Goal: Contribute content

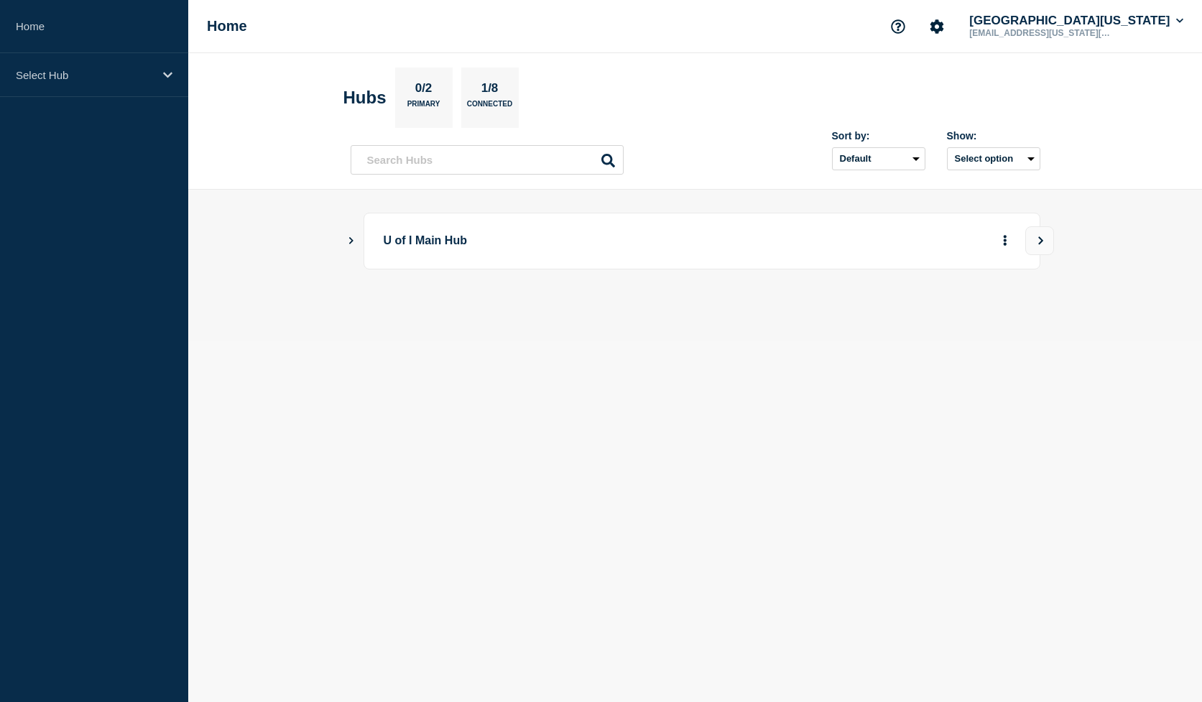
click at [427, 241] on p "U of I Main Hub" at bounding box center [582, 241] width 397 height 27
click at [84, 85] on div "Select Hub" at bounding box center [94, 75] width 188 height 44
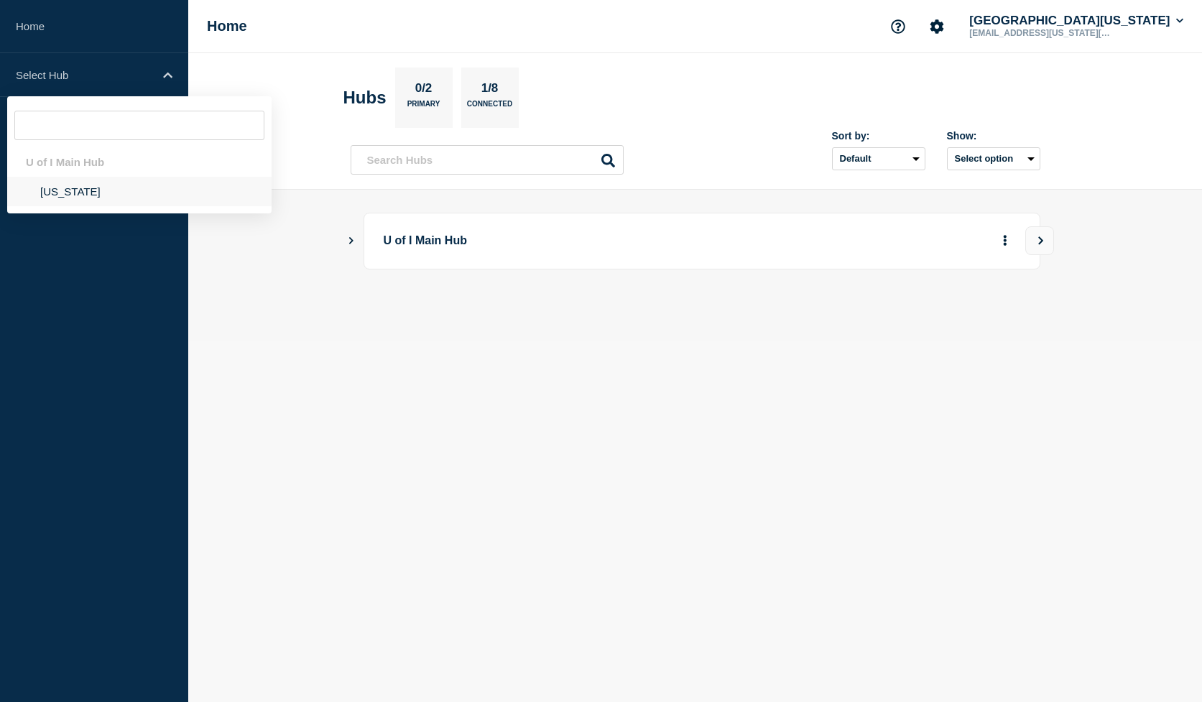
click at [70, 199] on li "Illinois" at bounding box center [139, 191] width 264 height 29
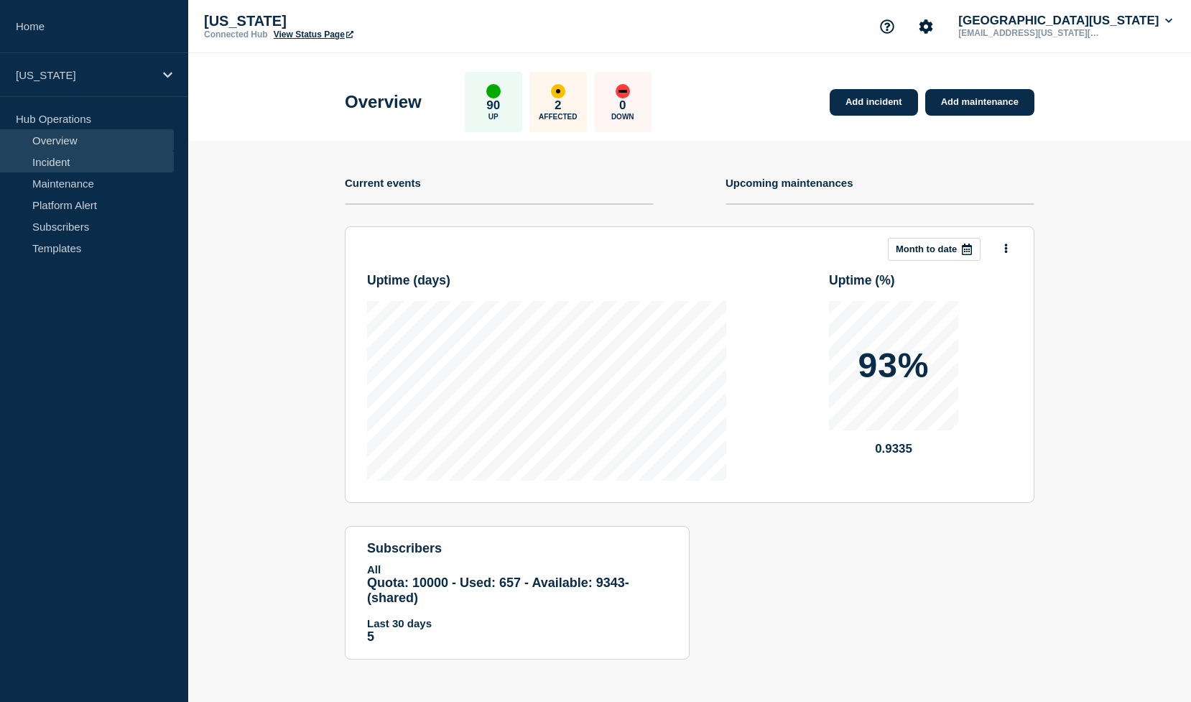
click at [70, 171] on link "Incident" at bounding box center [87, 162] width 174 height 22
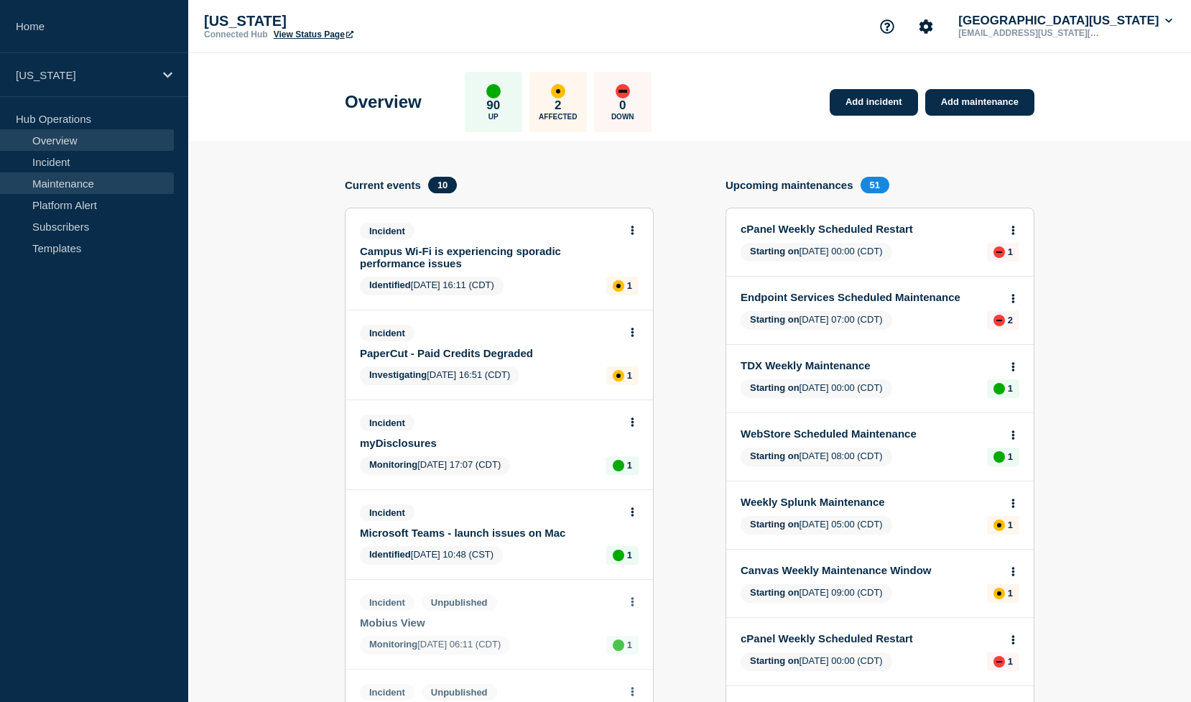
click at [73, 186] on link "Maintenance" at bounding box center [87, 183] width 174 height 22
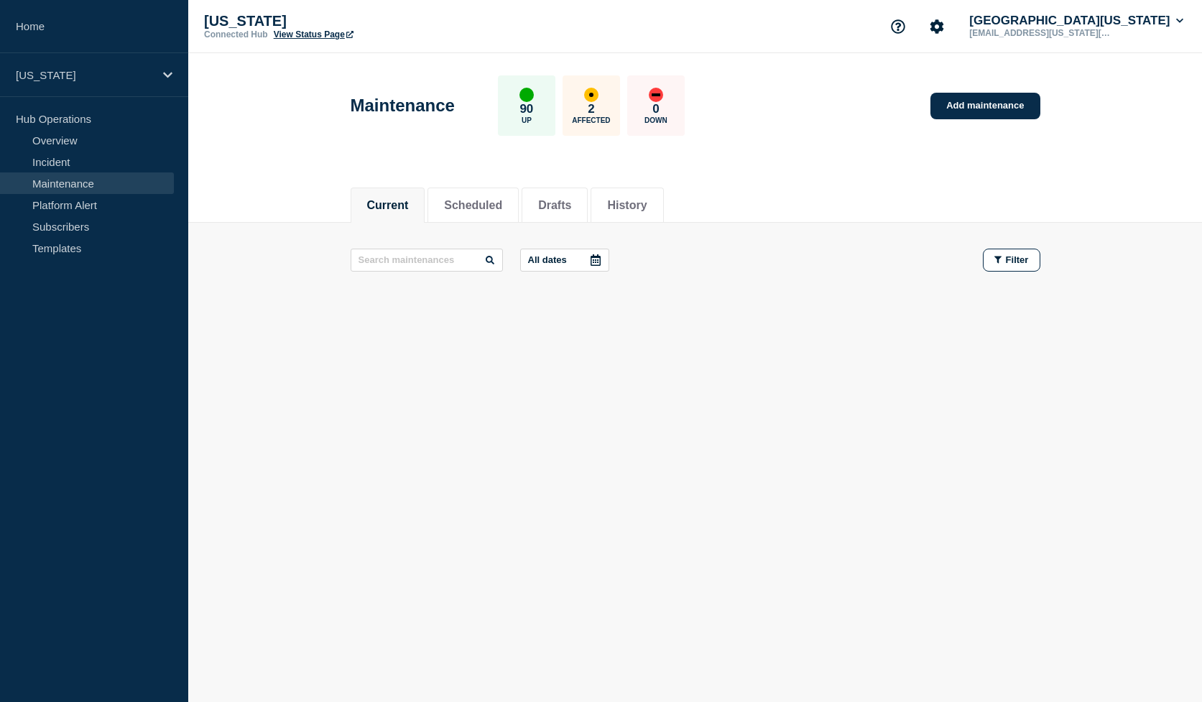
click at [606, 112] on div "2 Affected" at bounding box center [590, 105] width 57 height 60
click at [591, 96] on div "affected" at bounding box center [591, 95] width 14 height 14
click at [432, 243] on main "All dates Filter" at bounding box center [694, 260] width 1013 height 75
click at [411, 197] on li "Current" at bounding box center [387, 204] width 75 height 35
click at [65, 168] on link "Incident" at bounding box center [87, 162] width 174 height 22
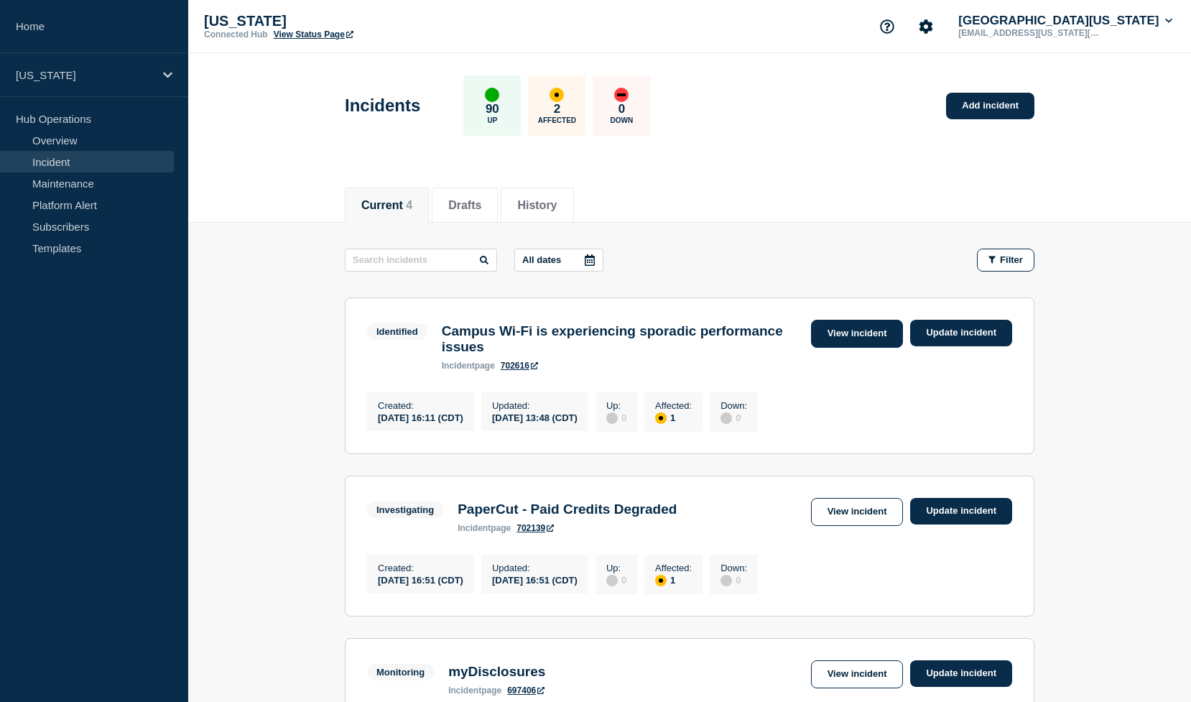
drag, startPoint x: 840, startPoint y: 333, endPoint x: 960, endPoint y: 333, distance: 119.9
click at [960, 333] on link "Update incident" at bounding box center [961, 333] width 102 height 27
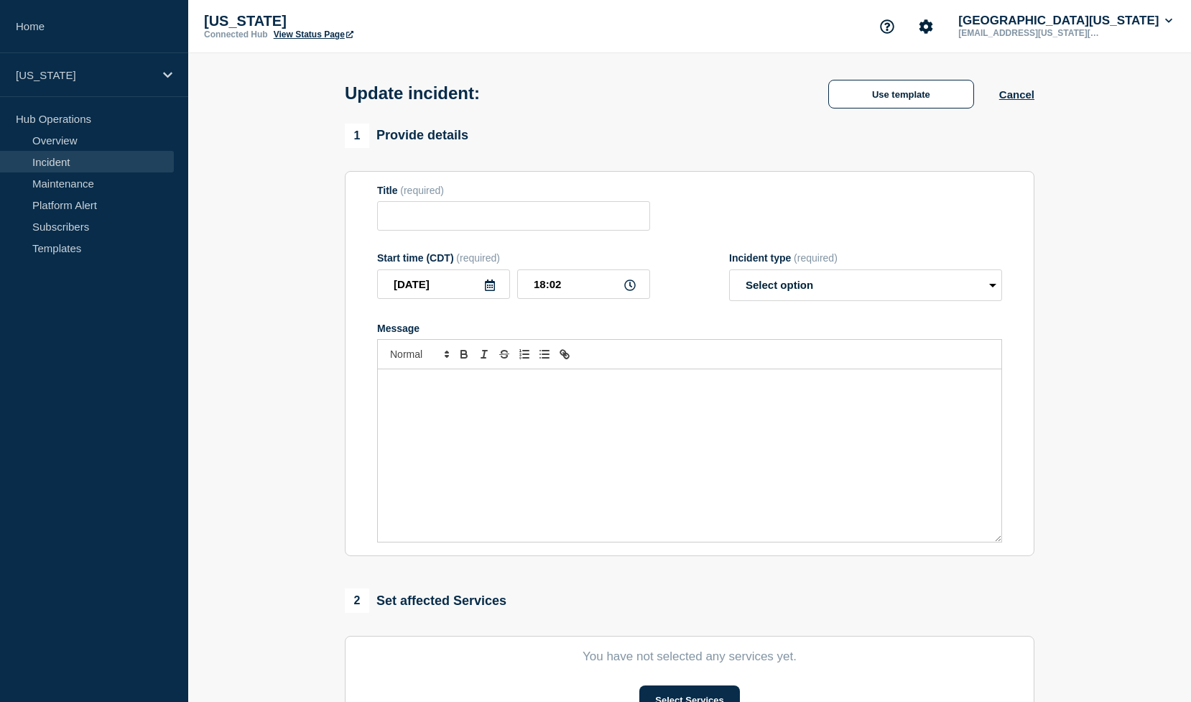
type input "Campus Wi-Fi is experiencing sporadic performance issues"
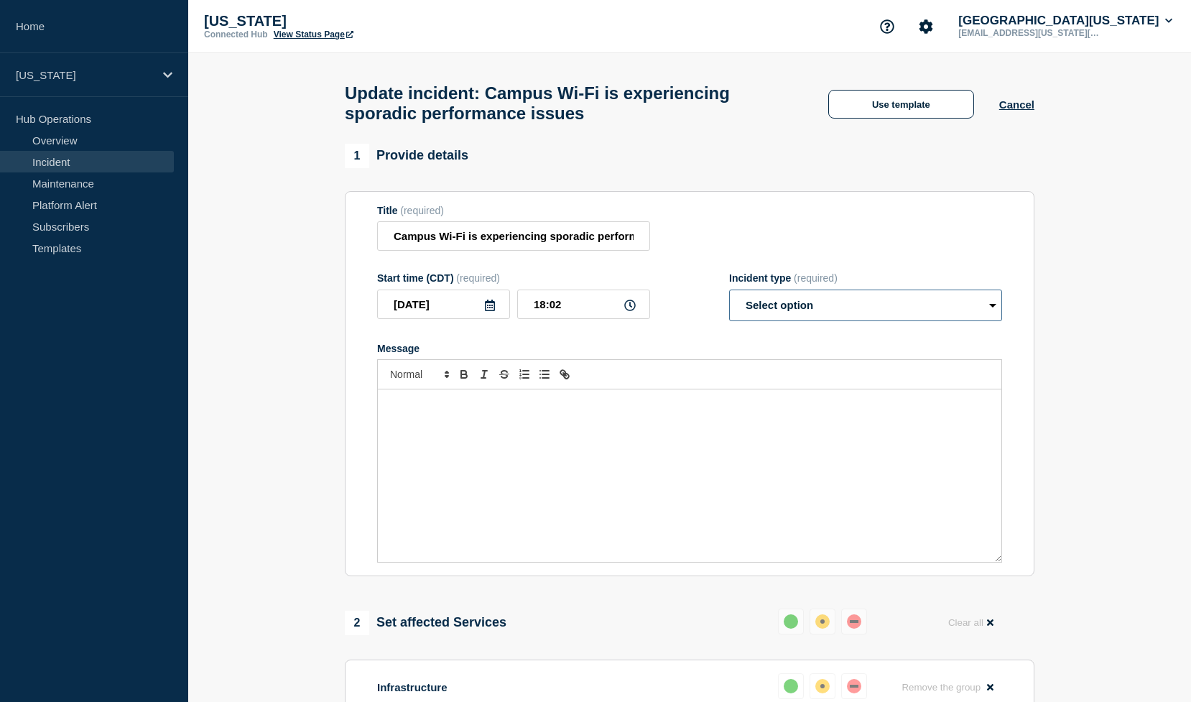
click at [846, 320] on select "Select option Investigating Identified Monitoring Resolved" at bounding box center [865, 305] width 273 height 32
select select "identified"
click at [729, 303] on select "Select option Investigating Identified Monitoring Resolved" at bounding box center [865, 305] width 273 height 32
click at [776, 456] on div "Message" at bounding box center [689, 475] width 623 height 172
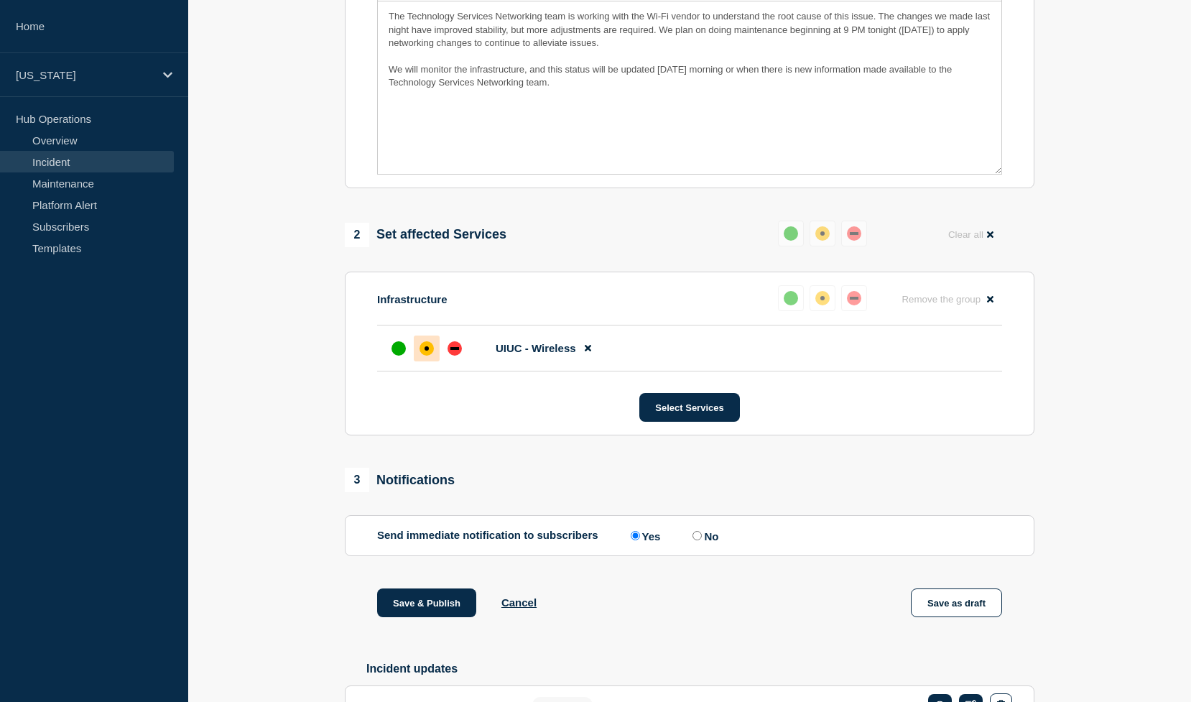
scroll to position [412, 0]
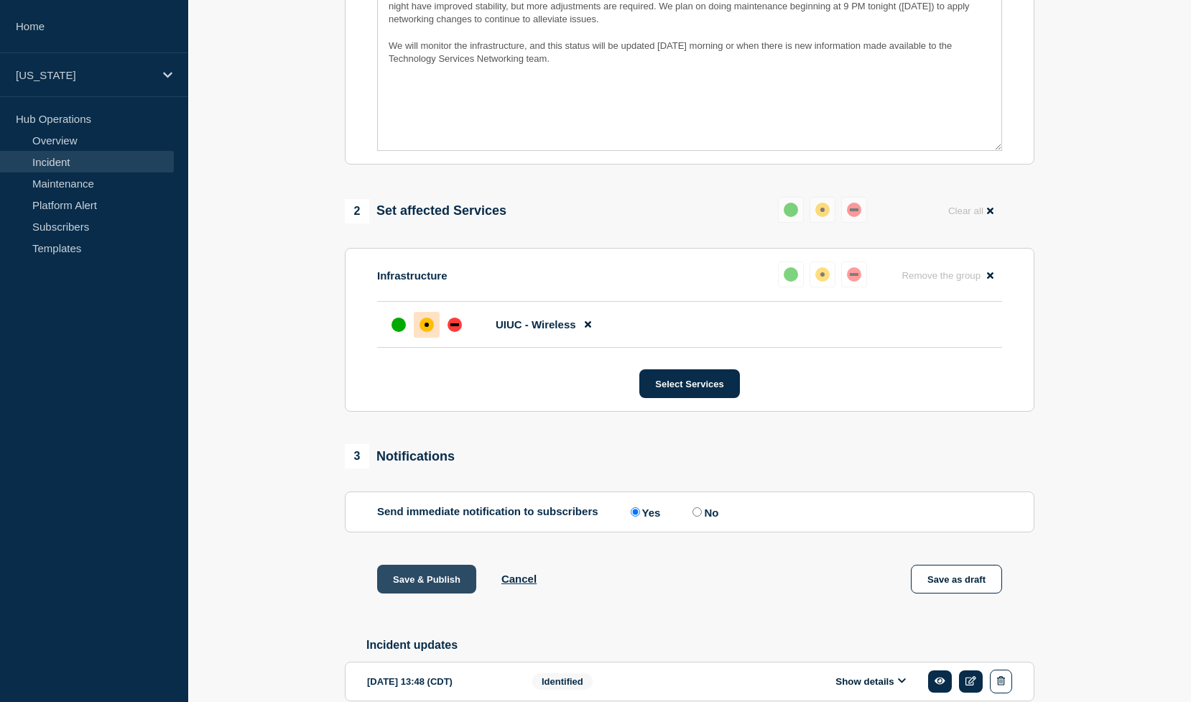
click at [432, 593] on button "Save & Publish" at bounding box center [426, 579] width 99 height 29
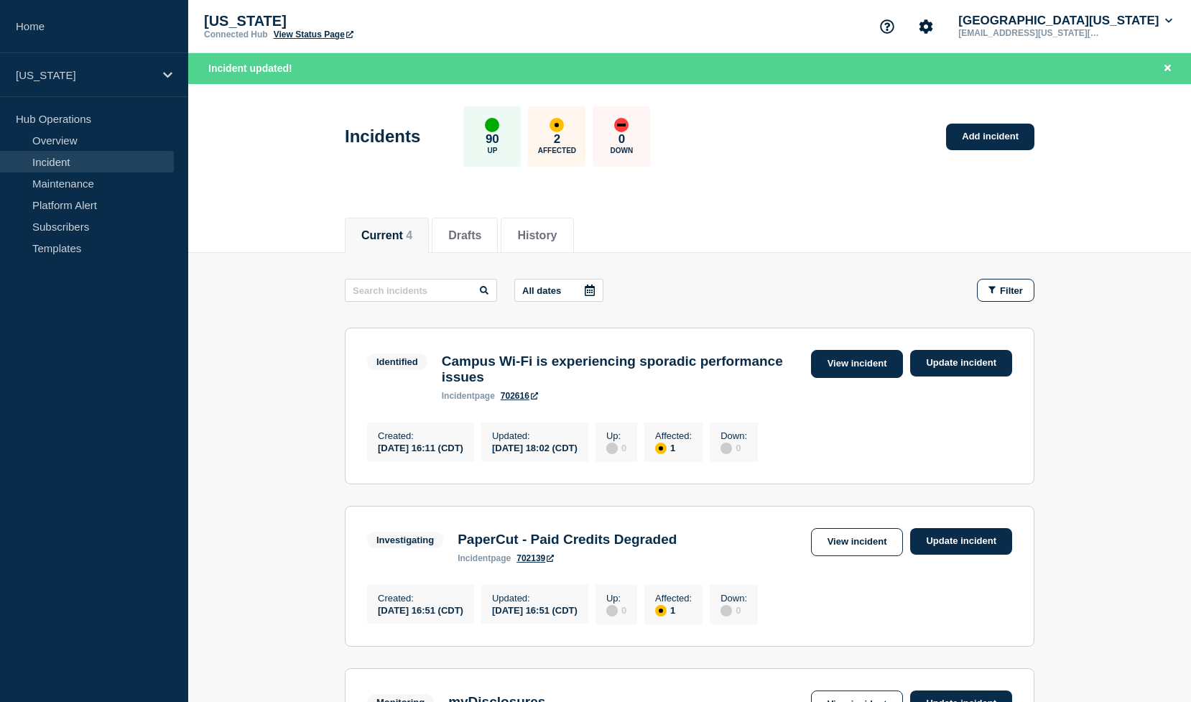
click at [865, 373] on link "View incident" at bounding box center [857, 364] width 93 height 28
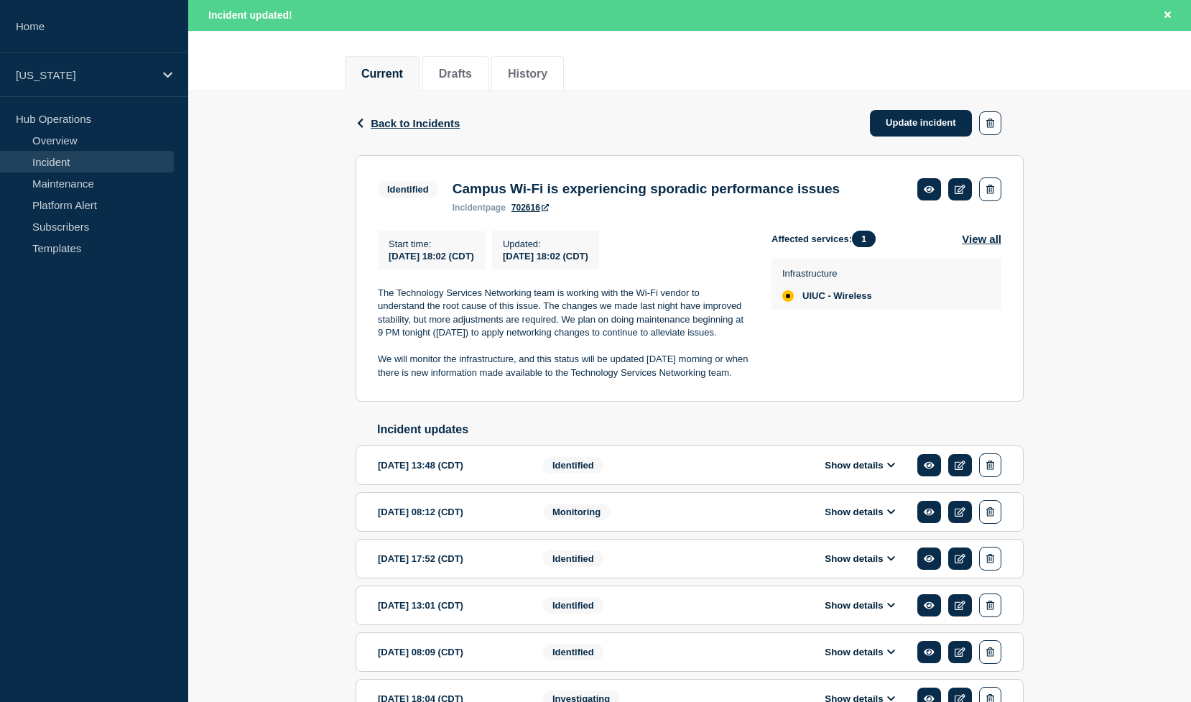
scroll to position [164, 0]
